Goal: Information Seeking & Learning: Compare options

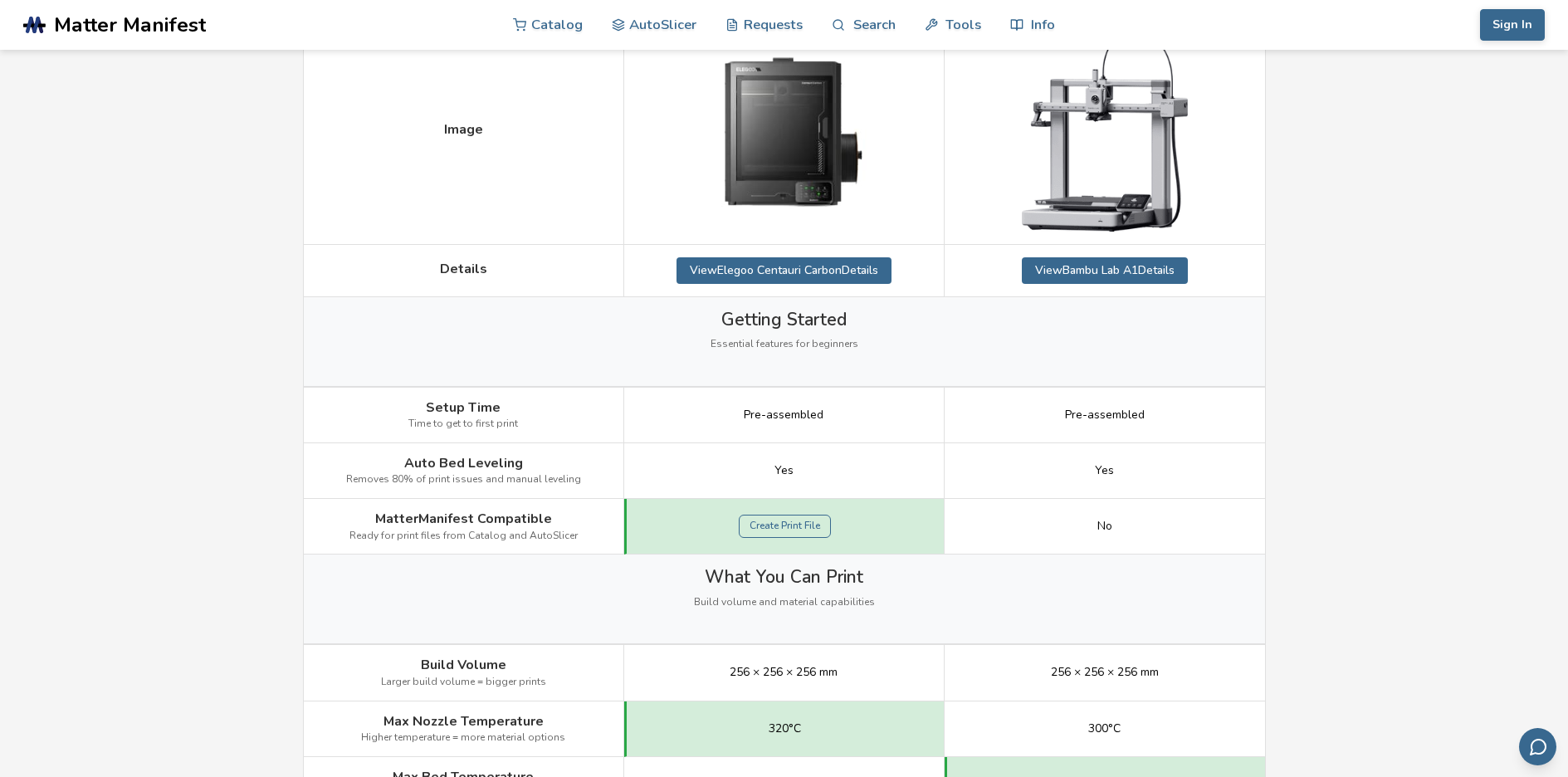
scroll to position [327, 0]
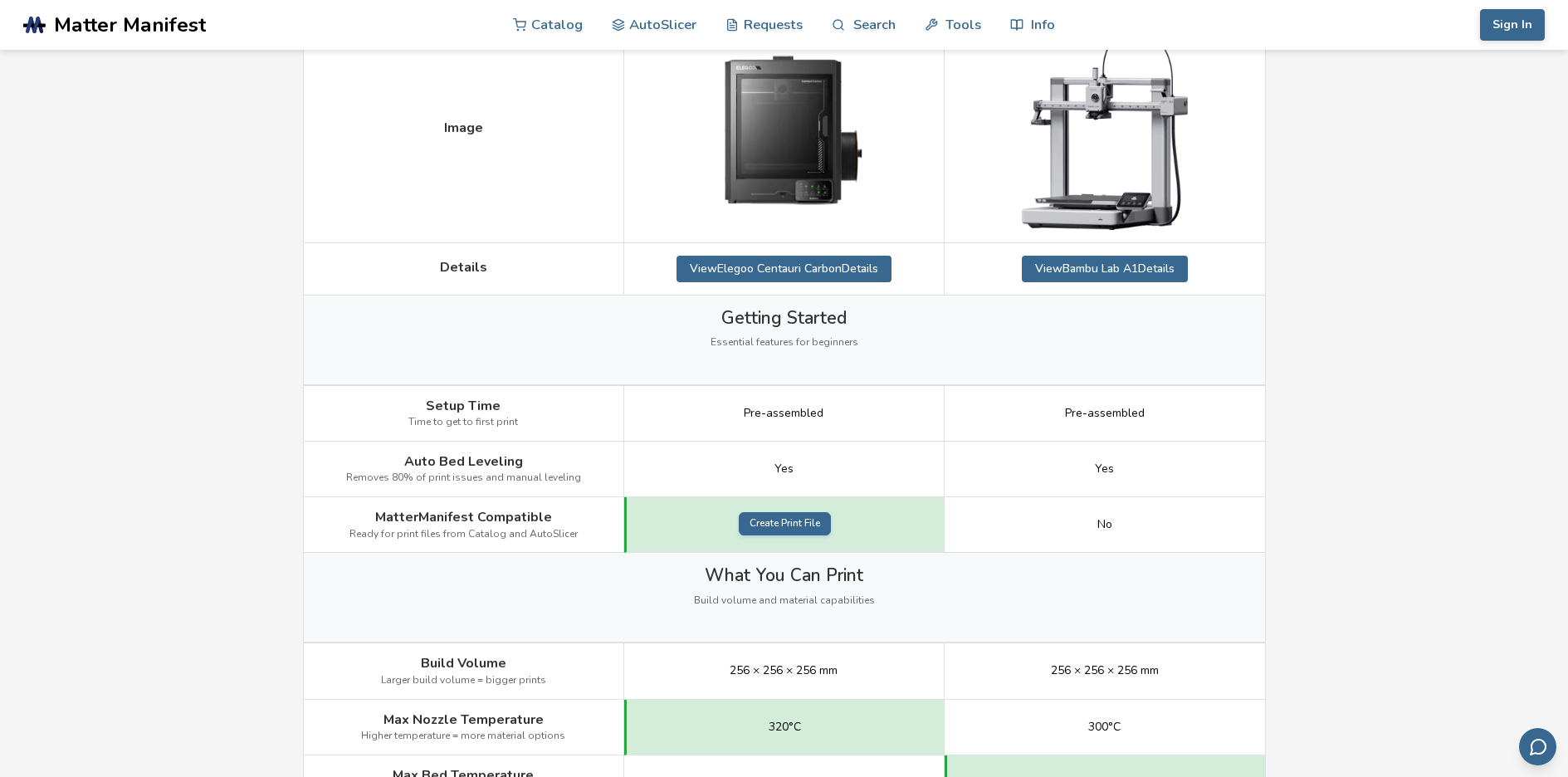
click at [787, 523] on link "Create Print File" at bounding box center [785, 523] width 92 height 23
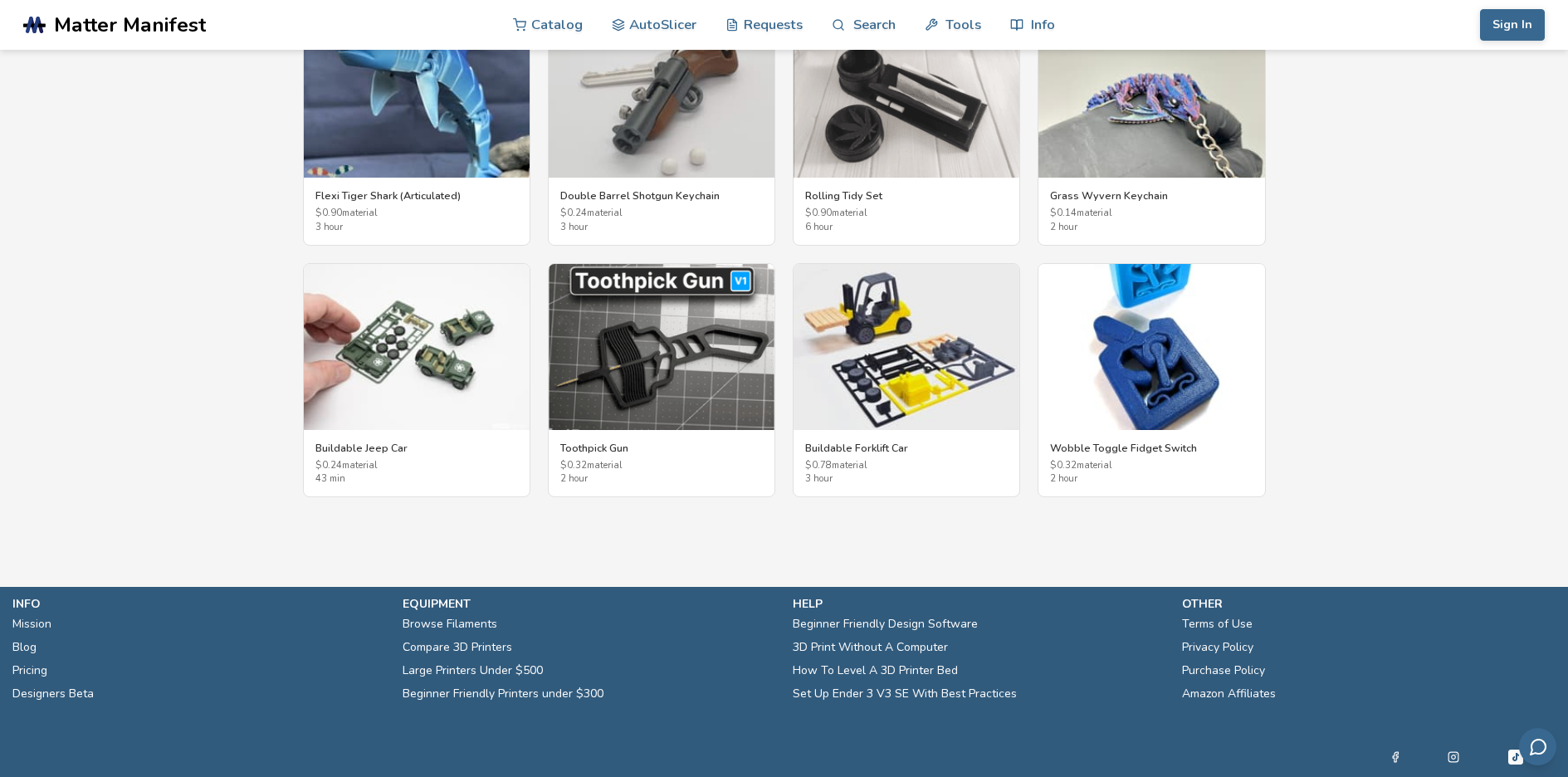
scroll to position [3117, 0]
click at [907, 330] on img at bounding box center [906, 346] width 226 height 166
click at [451, 293] on img at bounding box center [416, 346] width 226 height 166
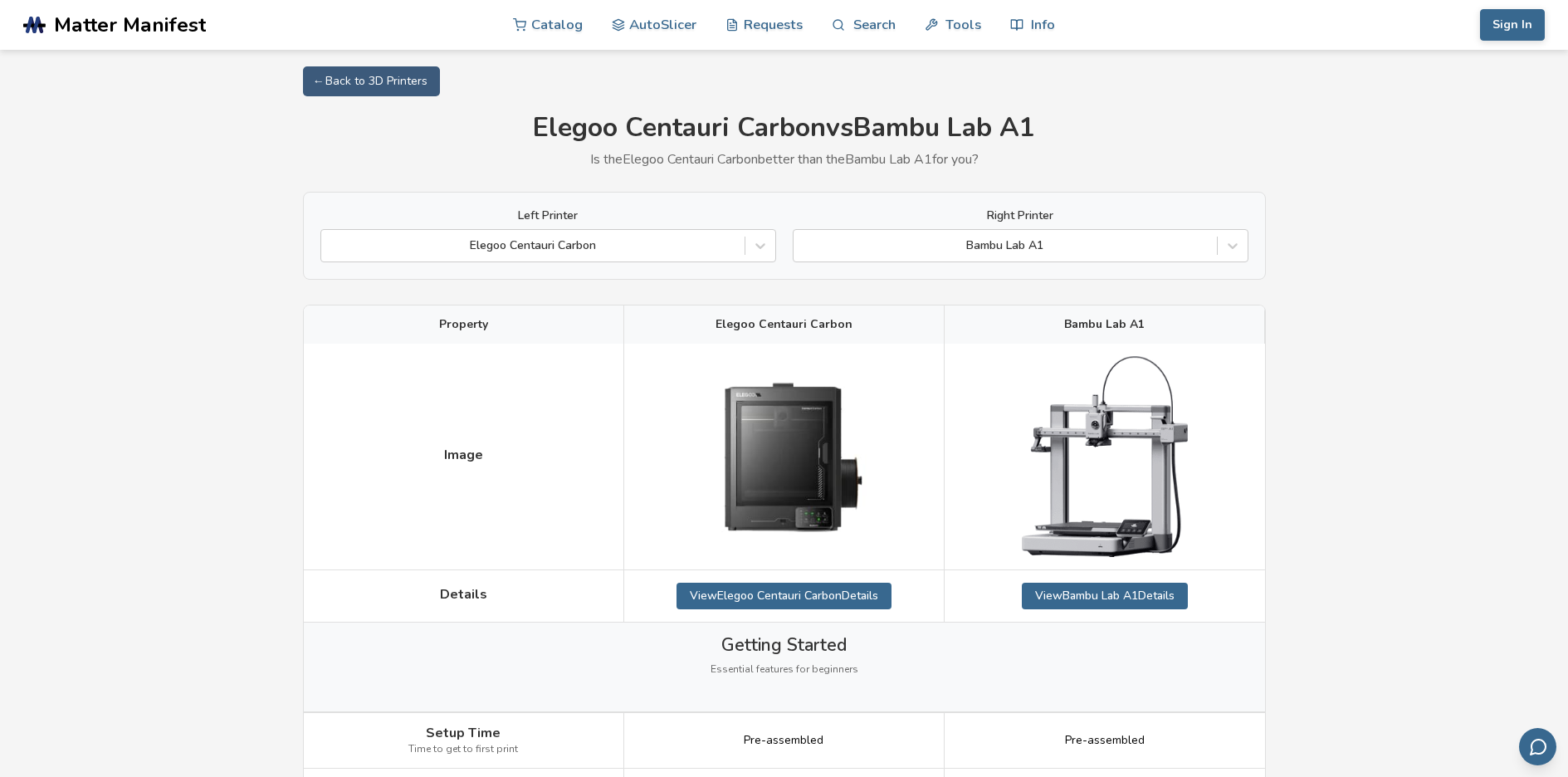
scroll to position [0, 0]
click at [72, 28] on span "Matter Manifest" at bounding box center [130, 24] width 152 height 23
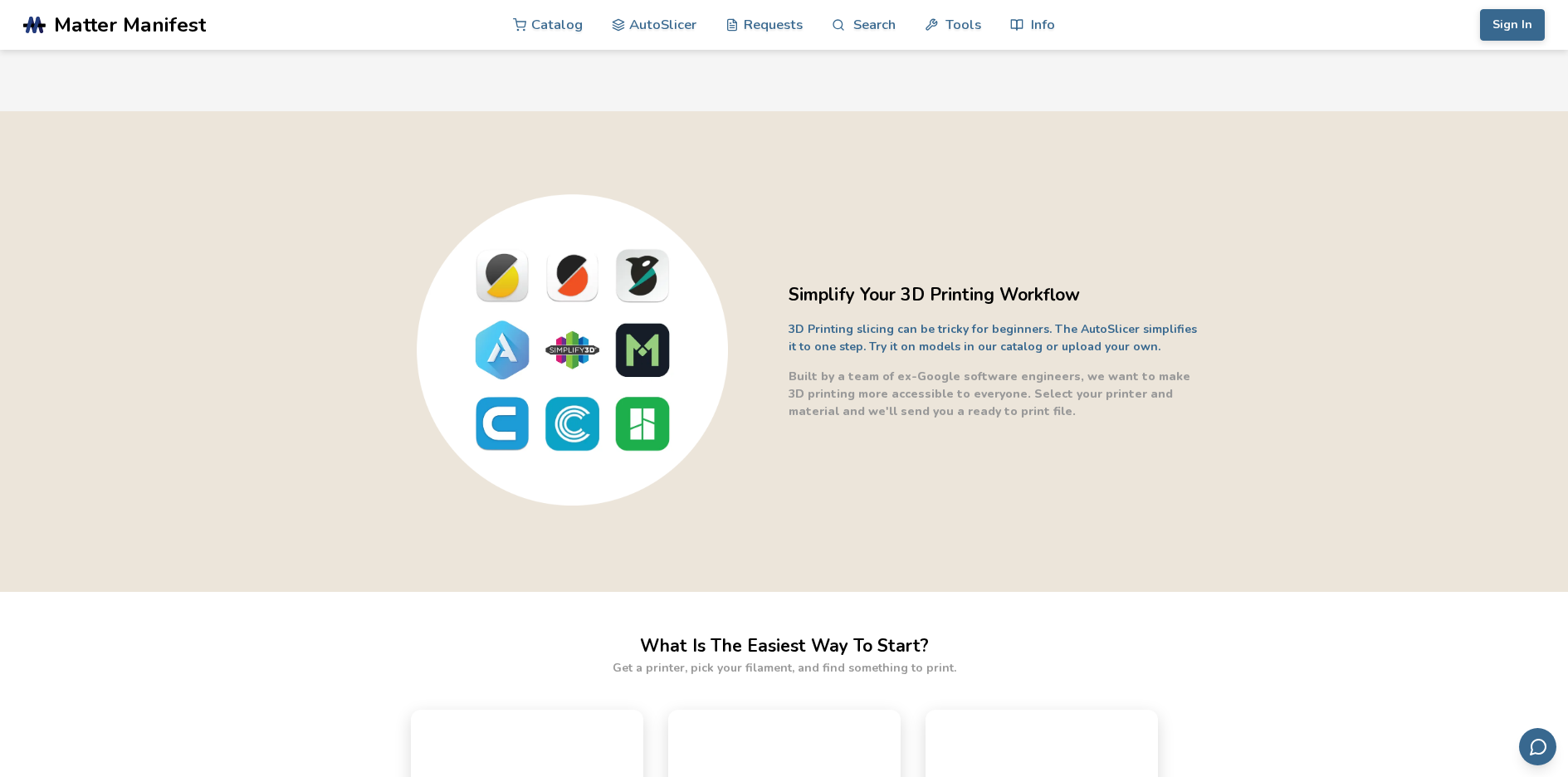
scroll to position [280, 0]
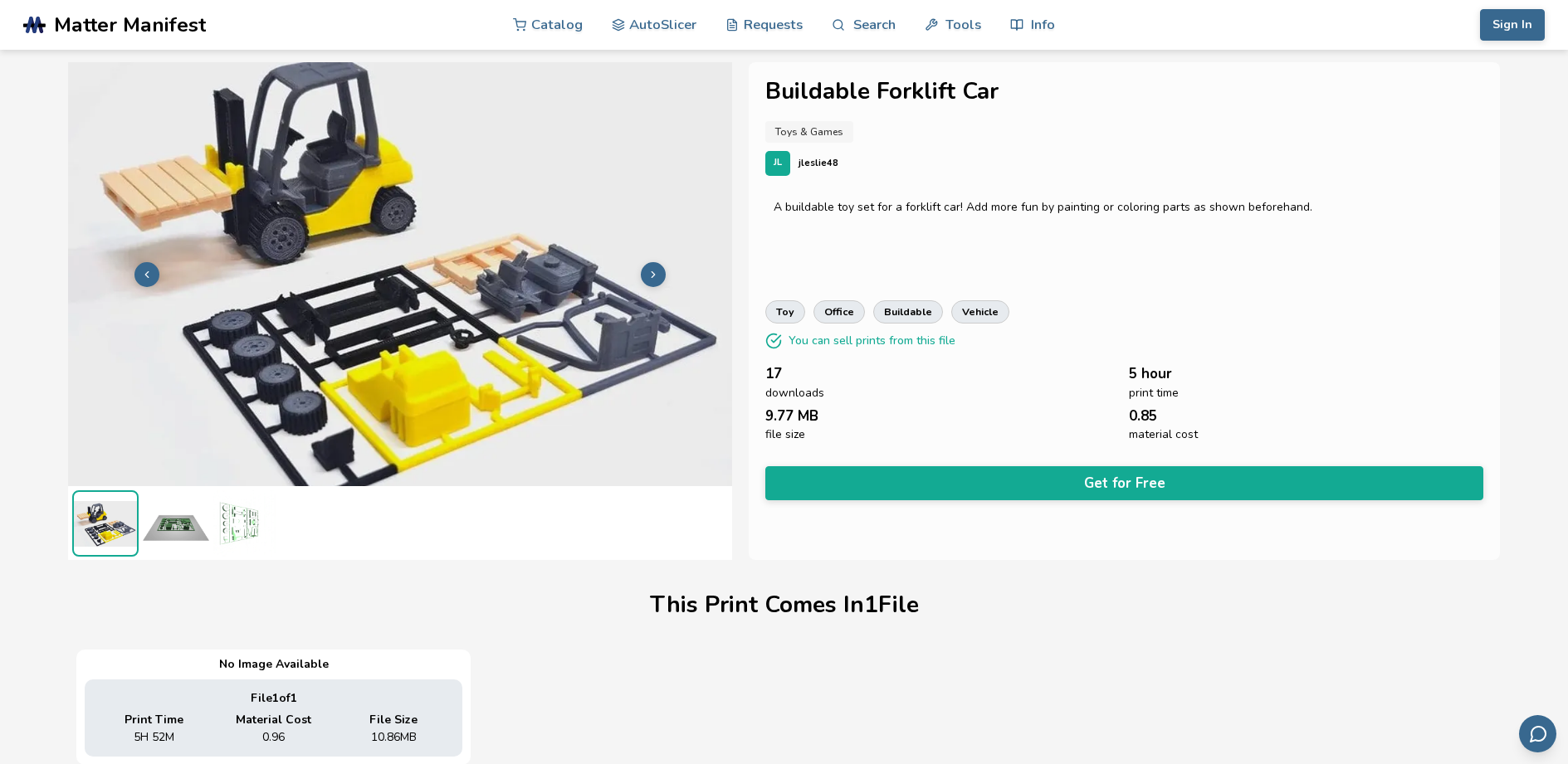
click at [173, 533] on img at bounding box center [176, 523] width 67 height 67
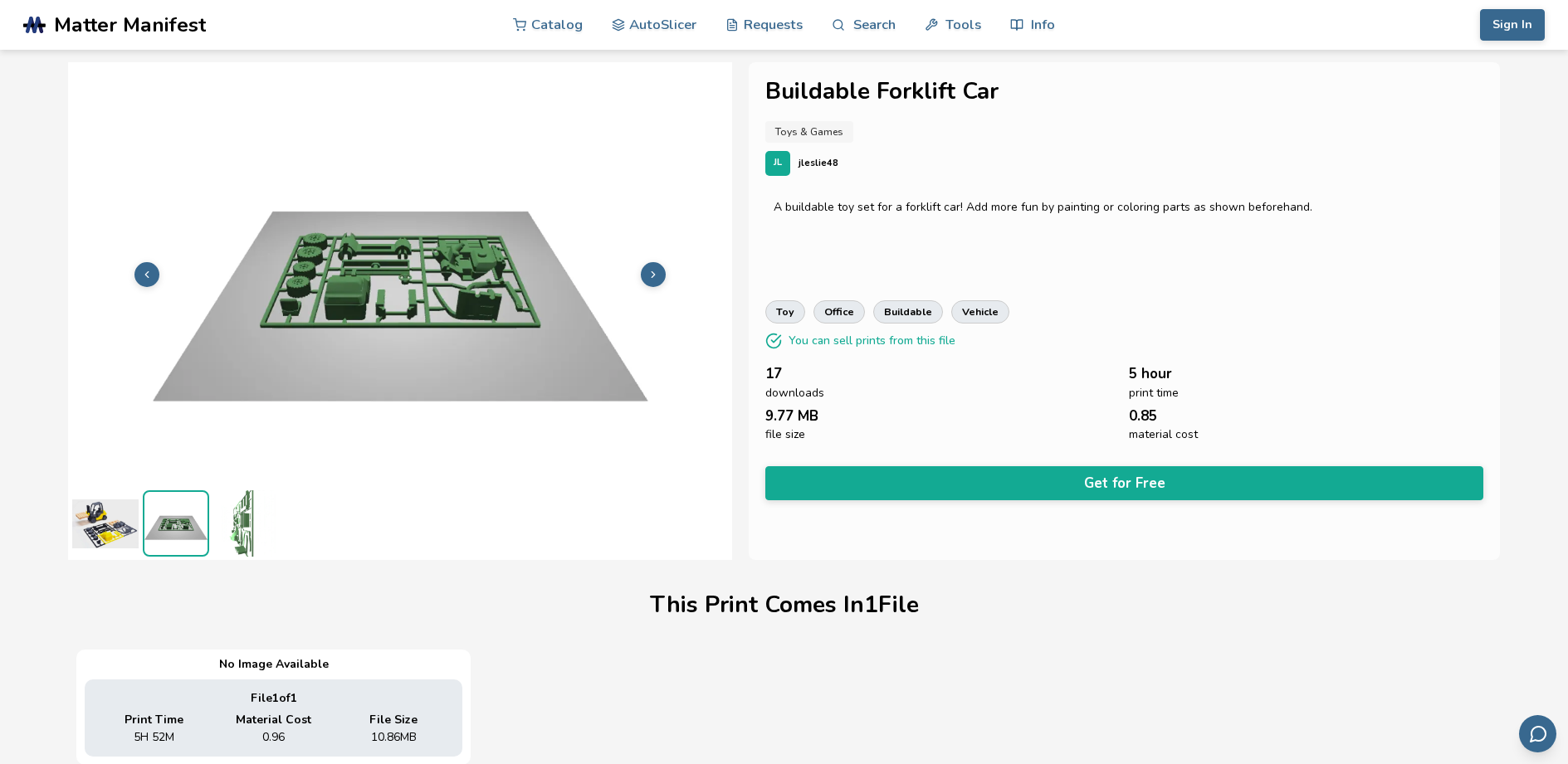
click at [240, 530] on img at bounding box center [247, 523] width 67 height 67
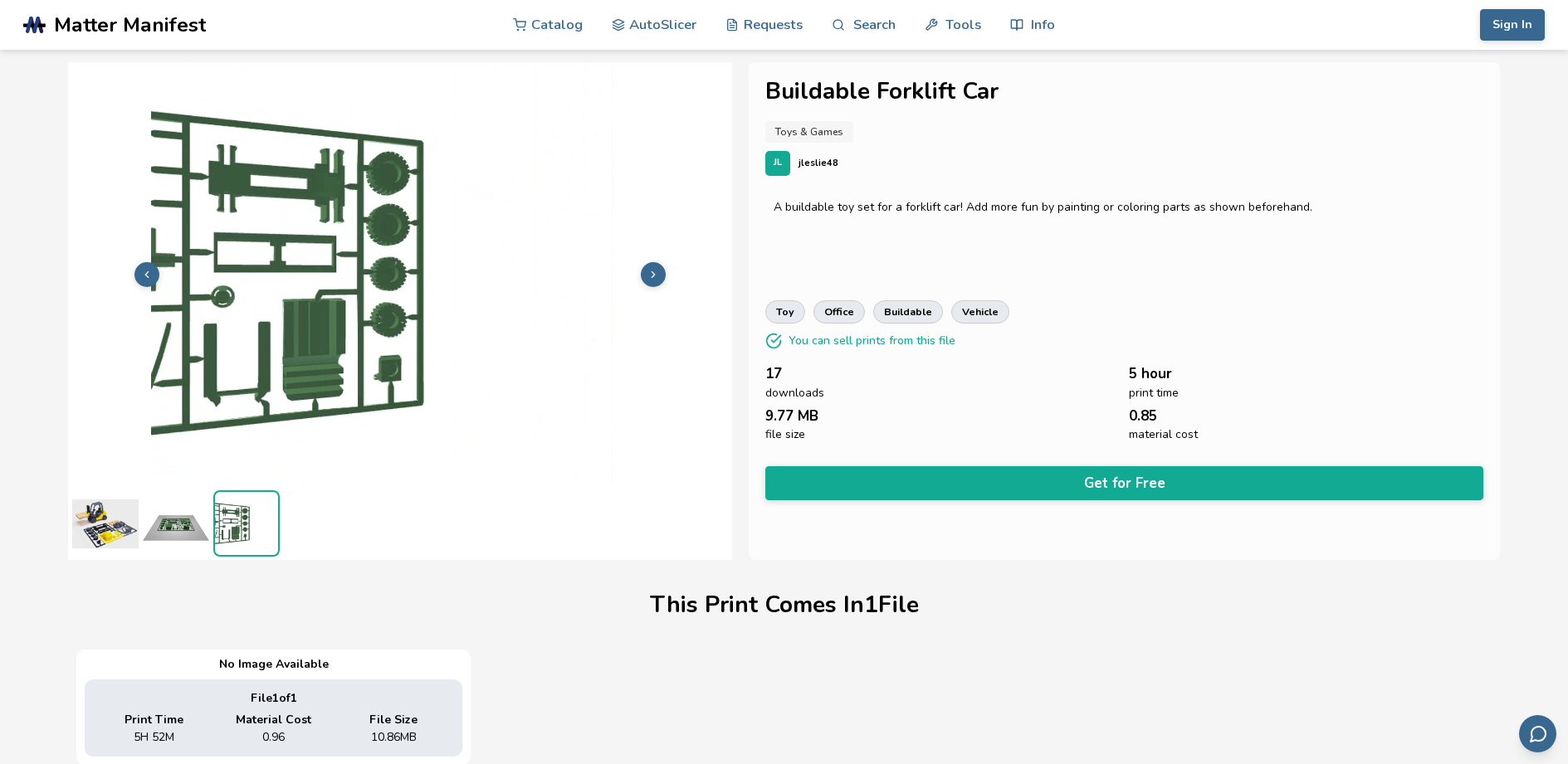
click at [122, 518] on img at bounding box center [105, 523] width 67 height 67
